Goal: Task Accomplishment & Management: Manage account settings

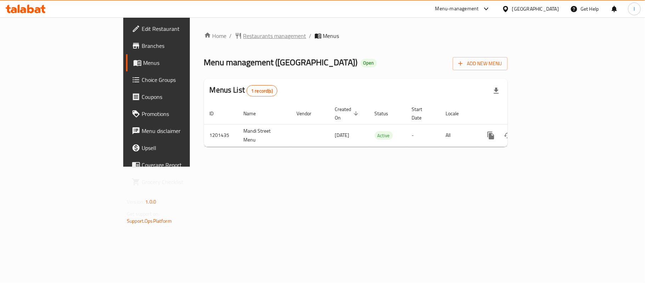
click at [243, 37] on span "Restaurants management" at bounding box center [274, 36] width 63 height 9
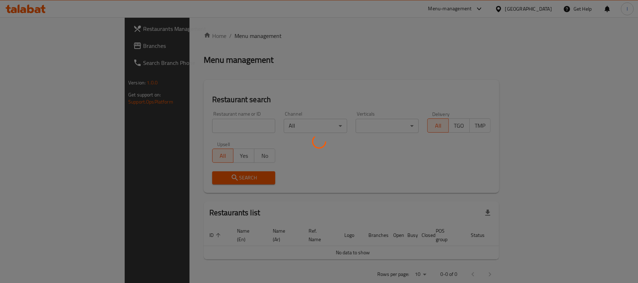
click at [43, 44] on div at bounding box center [319, 141] width 638 height 283
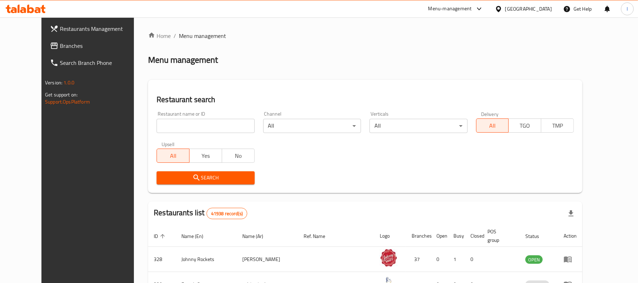
drag, startPoint x: 56, startPoint y: 43, endPoint x: 13, endPoint y: 59, distance: 45.5
click at [60, 43] on span "Branches" at bounding box center [101, 45] width 83 height 9
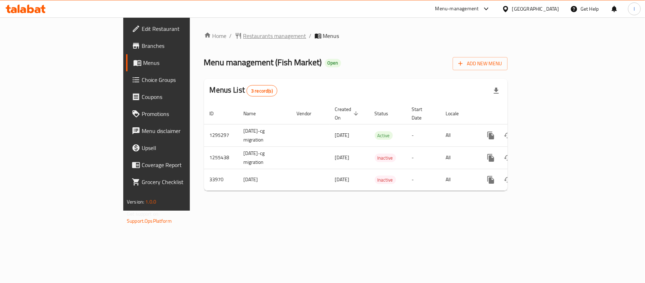
click at [243, 35] on span "Restaurants management" at bounding box center [274, 36] width 63 height 9
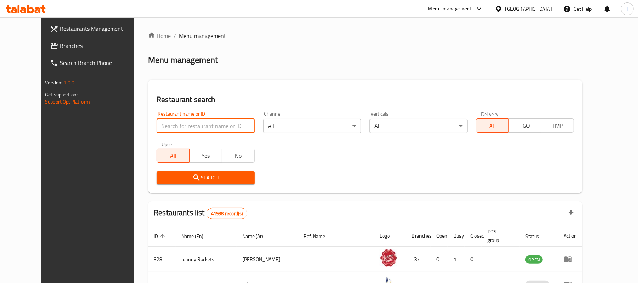
click at [178, 124] on input "search" at bounding box center [206, 126] width 98 height 14
paste input "17506"
type input "17506"
click at [220, 172] on button "Search" at bounding box center [206, 177] width 98 height 13
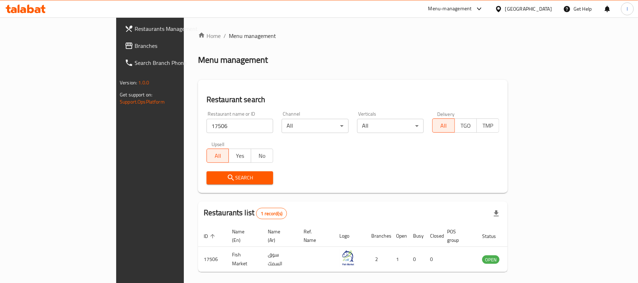
click at [119, 38] on link "Branches" at bounding box center [171, 45] width 104 height 17
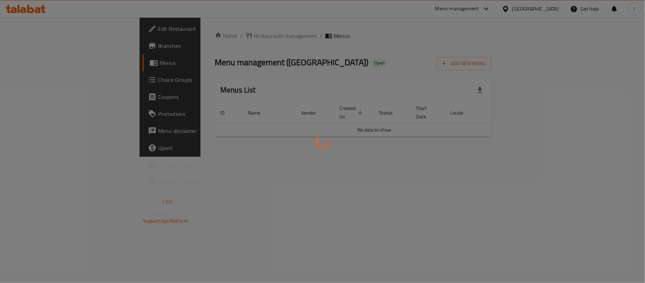
drag, startPoint x: 300, startPoint y: 26, endPoint x: 294, endPoint y: 26, distance: 6.7
click at [301, 26] on div at bounding box center [322, 141] width 645 height 283
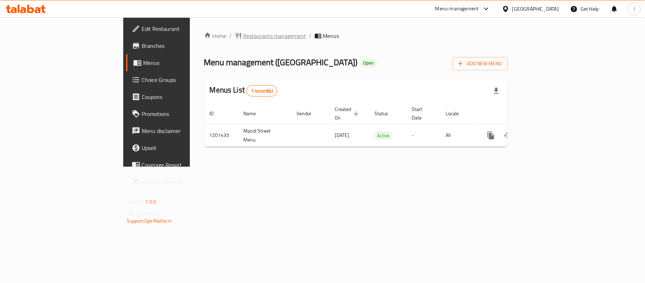
click at [243, 33] on span "Restaurants management" at bounding box center [274, 36] width 63 height 9
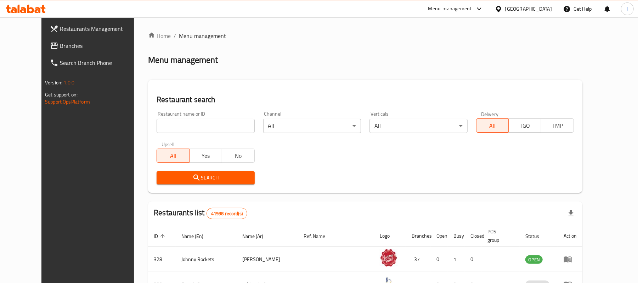
click at [172, 125] on div at bounding box center [319, 141] width 638 height 283
click at [172, 125] on input "search" at bounding box center [206, 126] width 98 height 14
paste input "668911"
type input "668911"
click button "Search" at bounding box center [206, 177] width 98 height 13
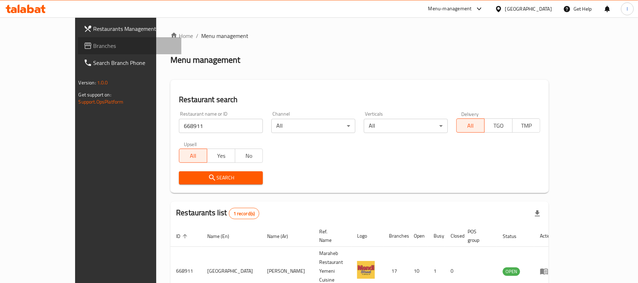
click at [94, 47] on span "Branches" at bounding box center [135, 45] width 83 height 9
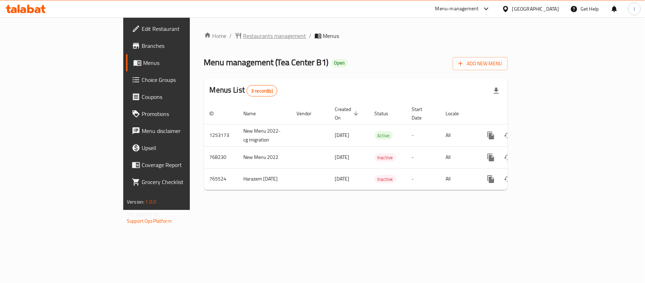
click at [243, 34] on span "Restaurants management" at bounding box center [274, 36] width 63 height 9
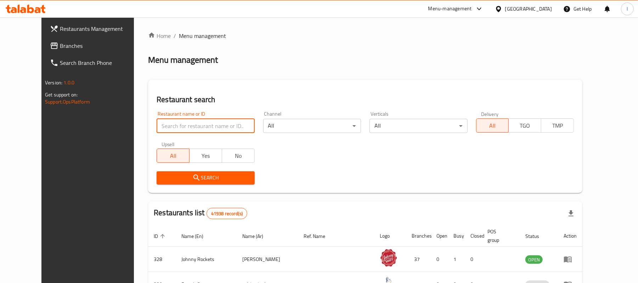
click at [183, 123] on input "search" at bounding box center [206, 126] width 98 height 14
paste input "650538"
type input "650538"
click button "Search" at bounding box center [206, 177] width 98 height 13
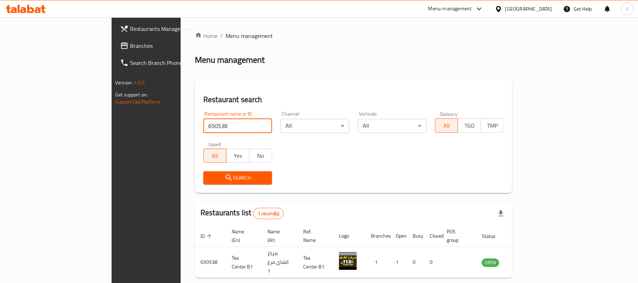
click at [130, 46] on span "Branches" at bounding box center [171, 45] width 83 height 9
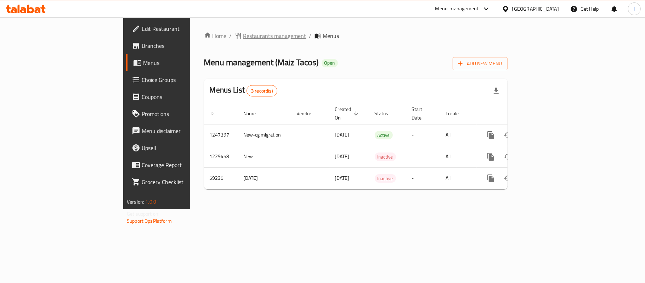
click at [243, 38] on span "Restaurants management" at bounding box center [274, 36] width 63 height 9
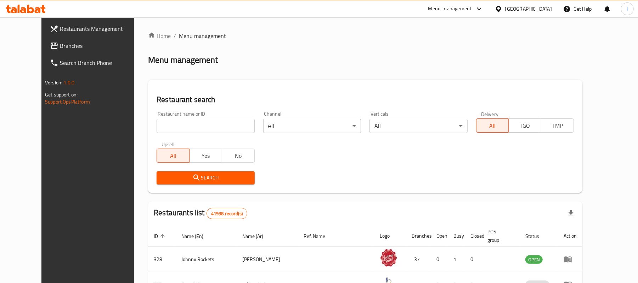
click at [178, 123] on input "search" at bounding box center [206, 126] width 98 height 14
paste input "28726"
type input "28726"
click button "Search" at bounding box center [206, 177] width 98 height 13
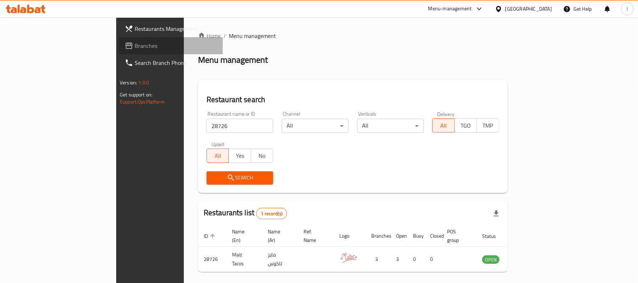
click at [135, 47] on span "Branches" at bounding box center [176, 45] width 83 height 9
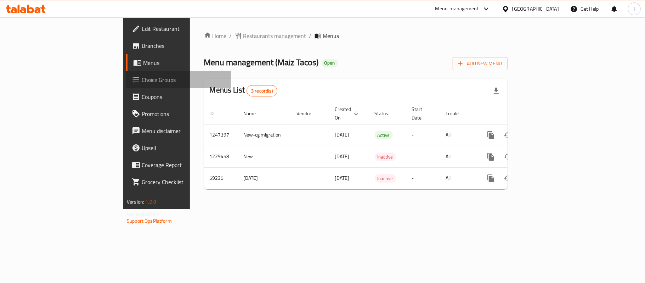
click at [142, 81] on span "Choice Groups" at bounding box center [184, 79] width 84 height 9
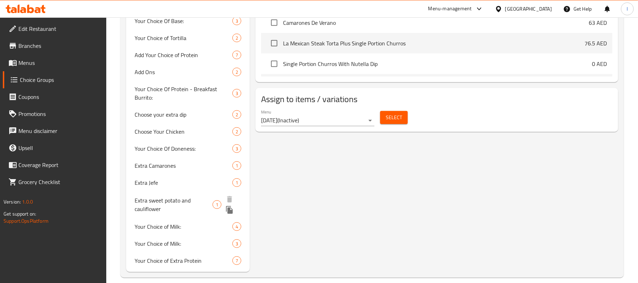
scroll to position [348, 0]
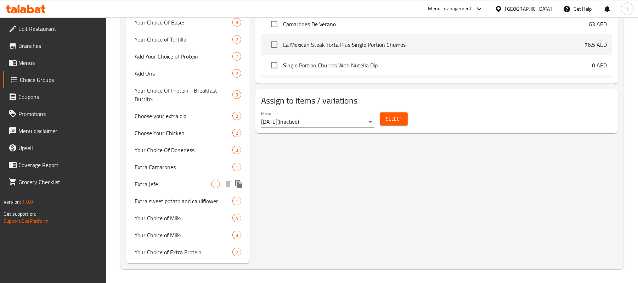
click at [172, 185] on span "Extra Jefe" at bounding box center [173, 184] width 77 height 9
type input "Extra Jefe"
type input "جيفي اضافية"
type input "0"
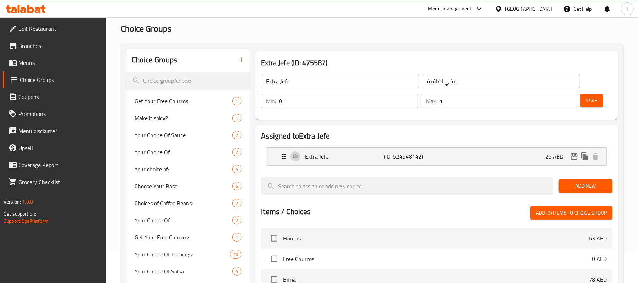
scroll to position [0, 0]
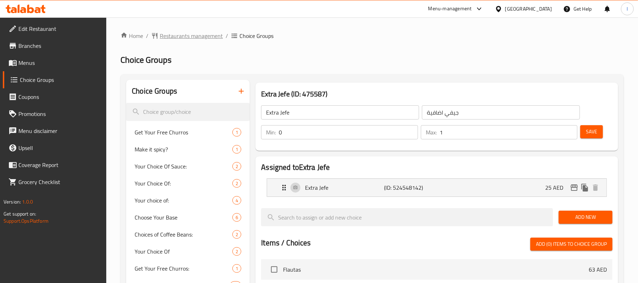
click at [201, 36] on span "Restaurants management" at bounding box center [191, 36] width 63 height 9
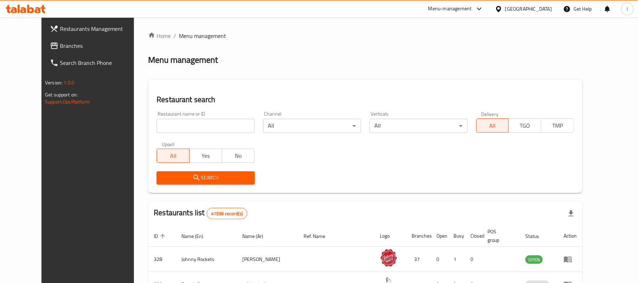
click at [60, 44] on span "Branches" at bounding box center [101, 45] width 83 height 9
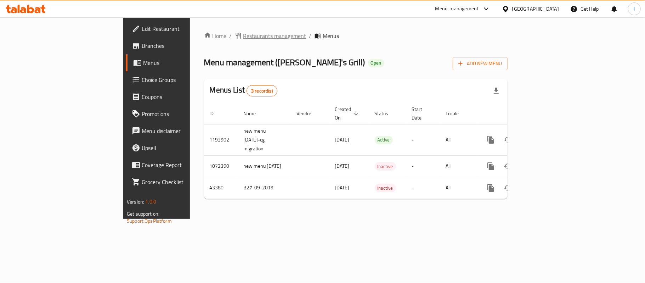
click at [243, 35] on span "Restaurants management" at bounding box center [274, 36] width 63 height 9
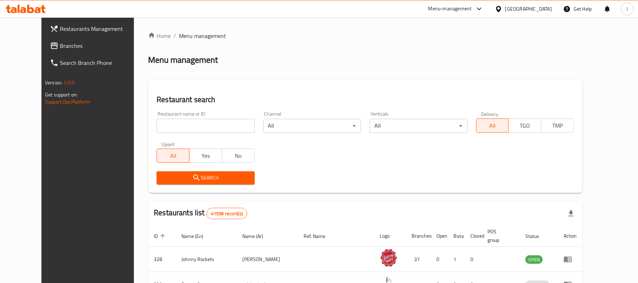
click at [173, 125] on input "search" at bounding box center [206, 126] width 98 height 14
paste input "10807"
type input "10807"
click button "Search" at bounding box center [206, 177] width 98 height 13
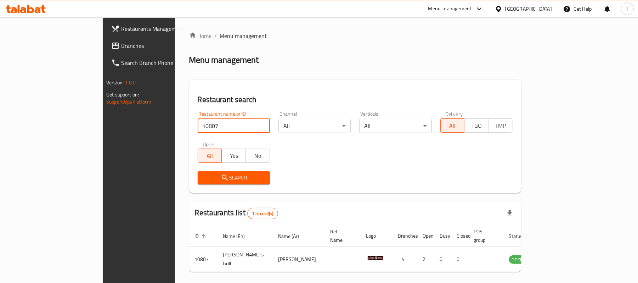
drag, startPoint x: 57, startPoint y: 43, endPoint x: 60, endPoint y: 41, distance: 3.6
click at [121, 43] on span "Branches" at bounding box center [162, 45] width 83 height 9
